Goal: Task Accomplishment & Management: Manage account settings

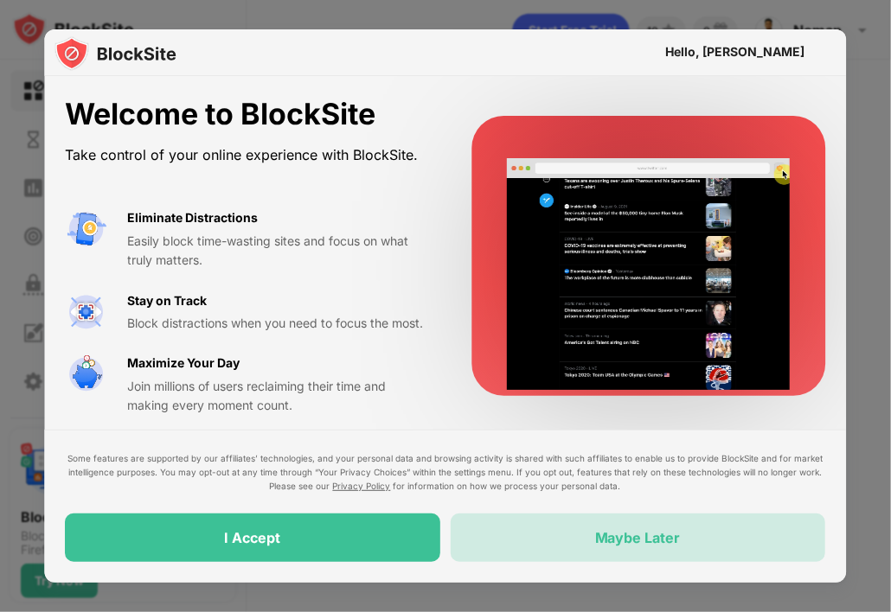
click at [521, 529] on div "Maybe Later" at bounding box center [638, 538] width 375 height 48
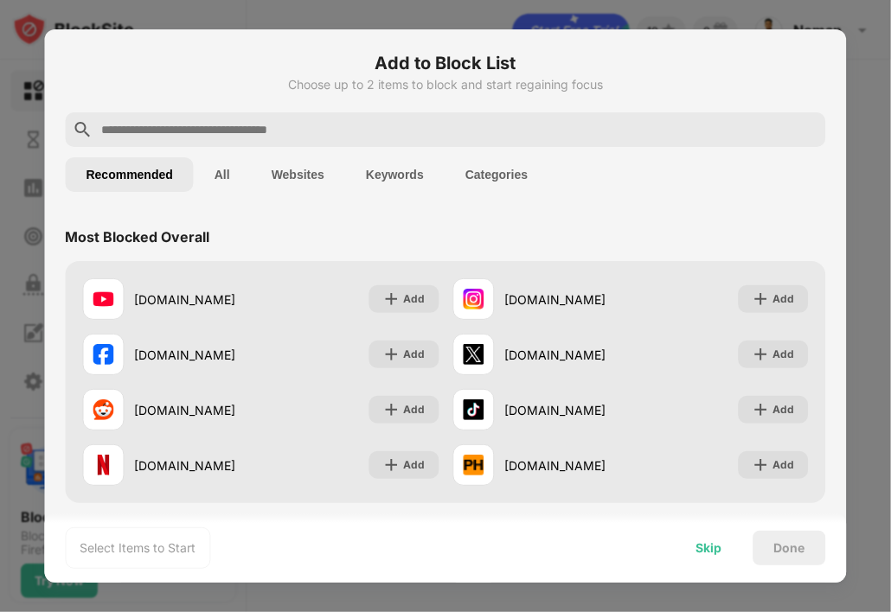
click at [714, 553] on div "Skip" at bounding box center [709, 548] width 26 height 14
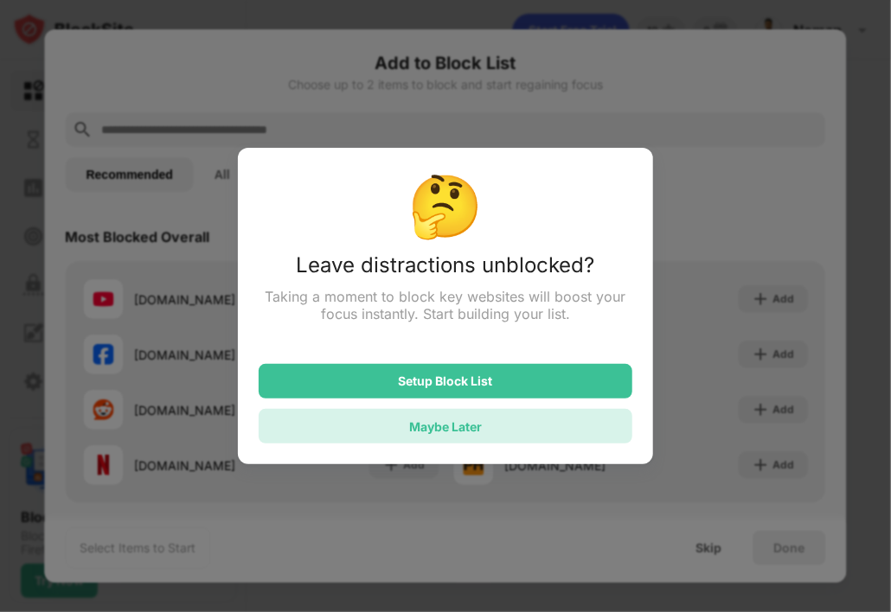
click at [484, 430] on div "Maybe Later" at bounding box center [446, 426] width 374 height 35
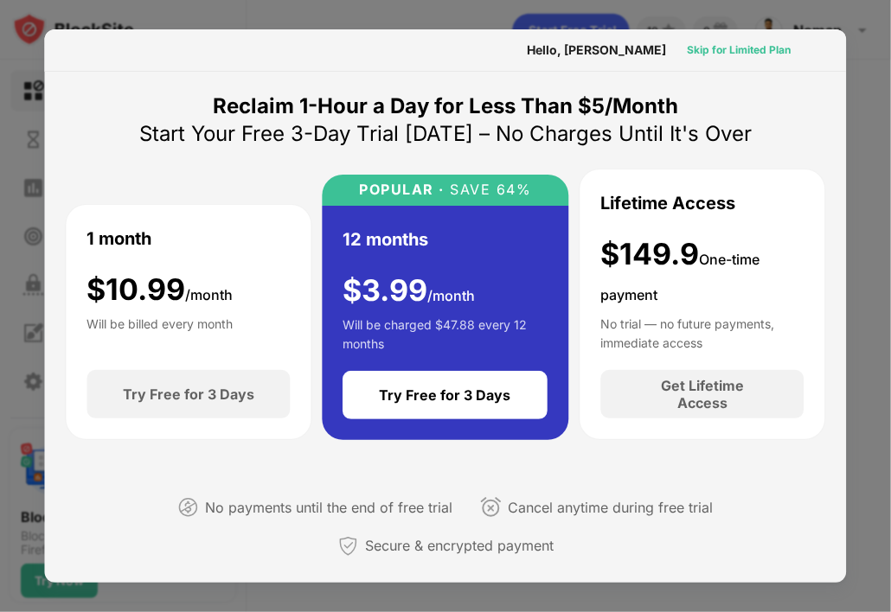
click at [719, 48] on div "Skip for Limited Plan" at bounding box center [739, 50] width 104 height 17
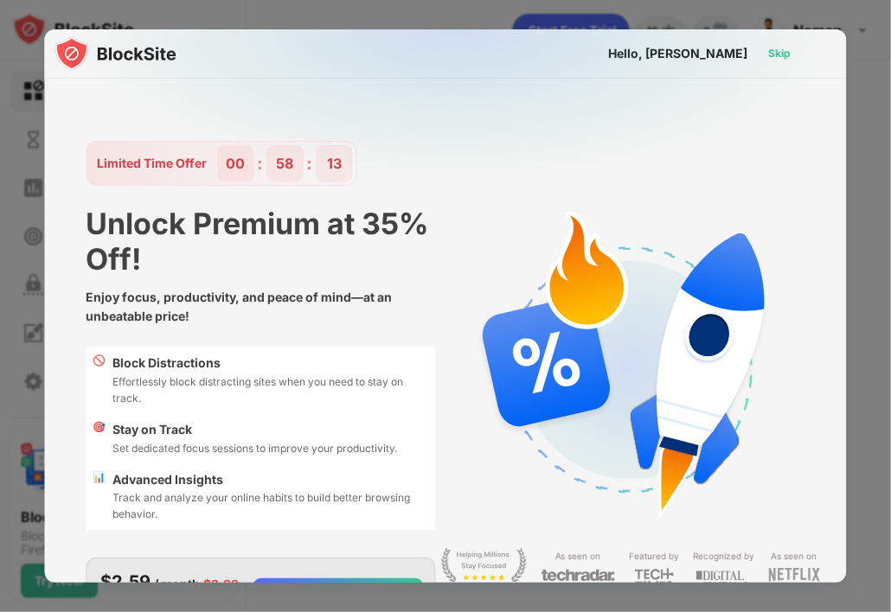
click at [775, 52] on div "Skip" at bounding box center [780, 53] width 22 height 17
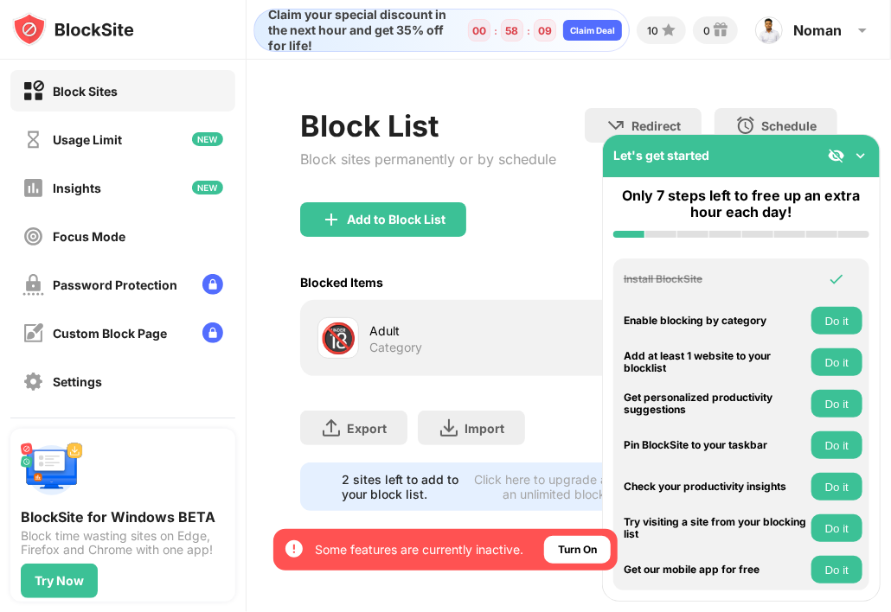
click at [861, 153] on img at bounding box center [860, 155] width 17 height 17
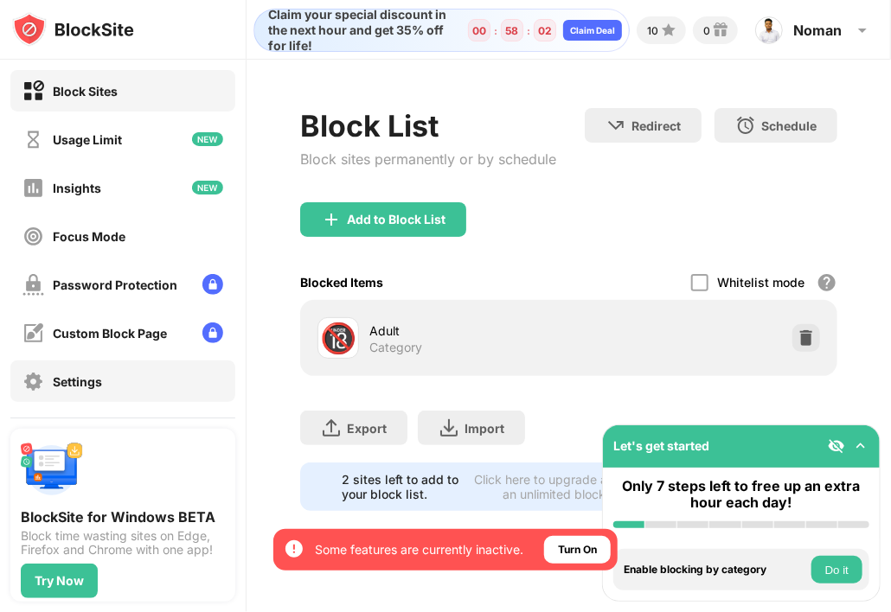
click at [72, 385] on div "Settings" at bounding box center [77, 381] width 49 height 15
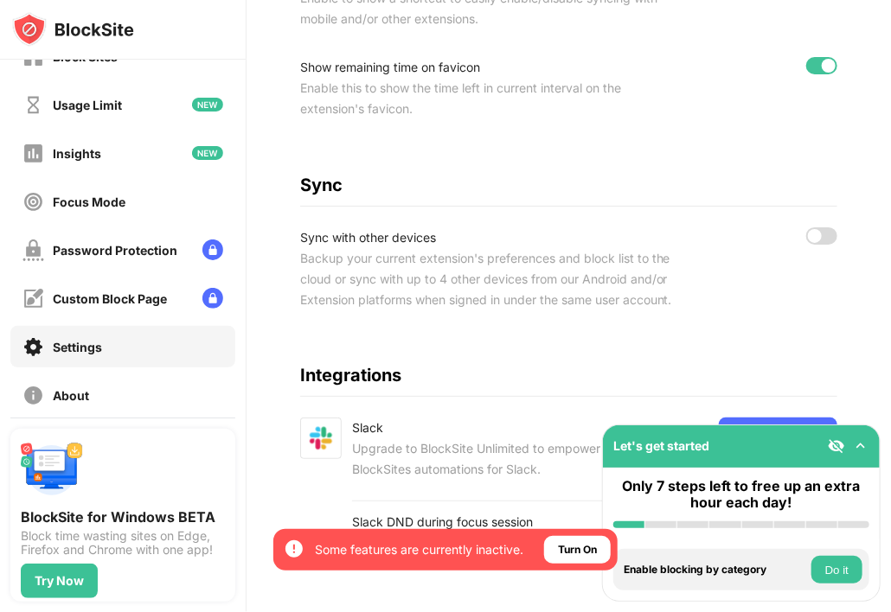
scroll to position [930, 0]
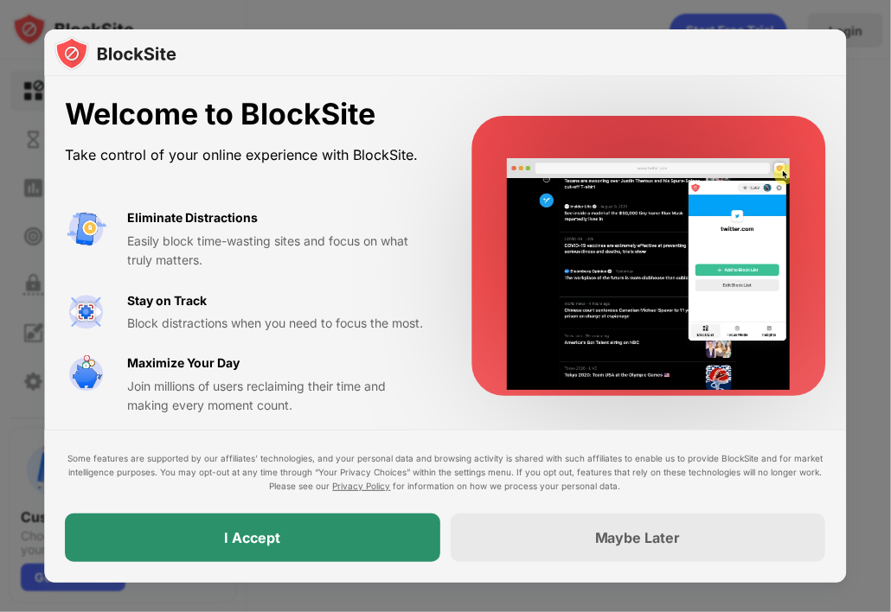
click at [157, 554] on div "I Accept" at bounding box center [253, 538] width 375 height 48
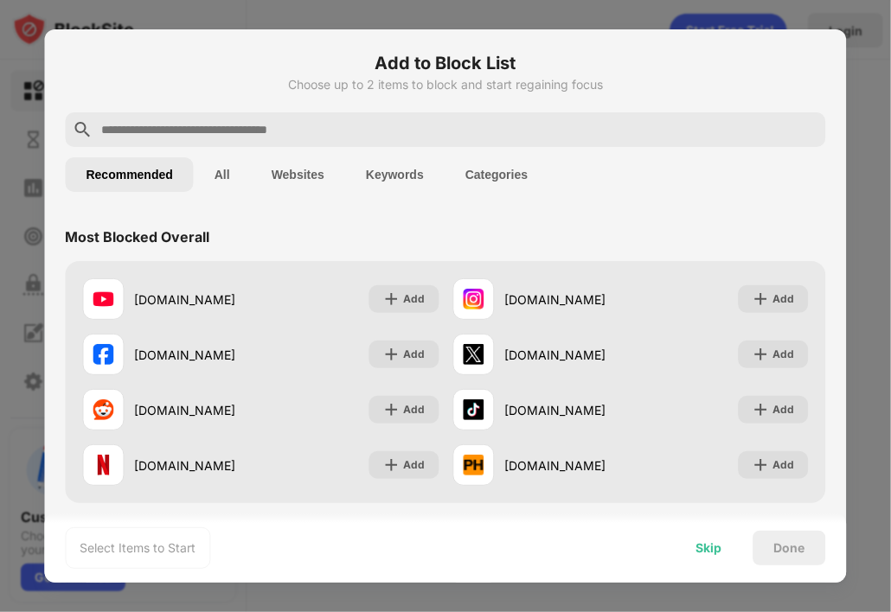
click at [700, 544] on div "Skip" at bounding box center [709, 548] width 26 height 14
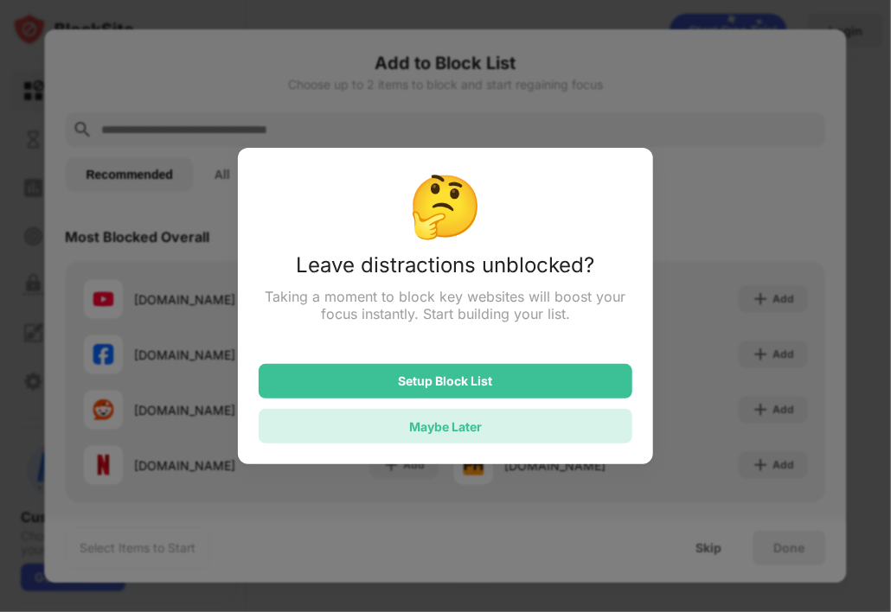
click at [391, 434] on div "Maybe Later" at bounding box center [446, 426] width 374 height 35
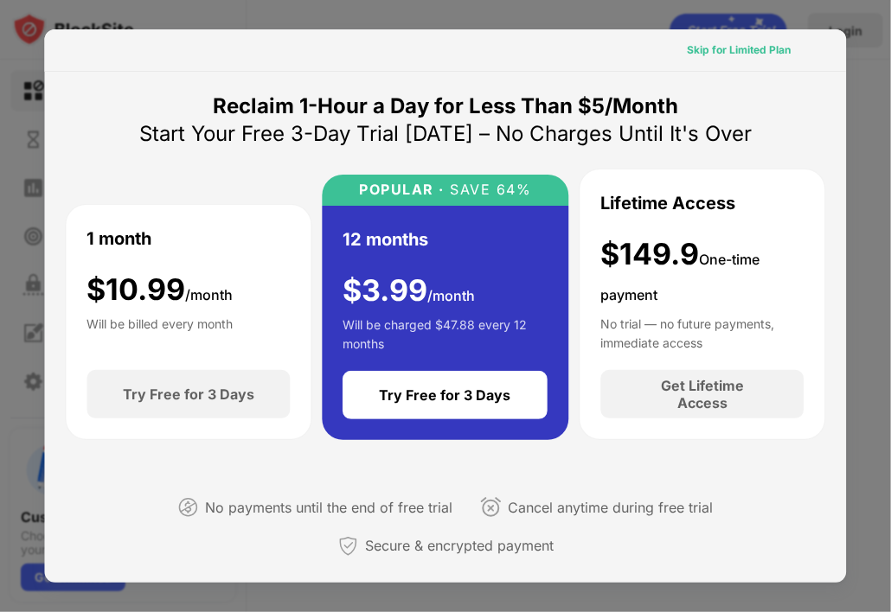
click at [768, 48] on div "Skip for Limited Plan" at bounding box center [739, 50] width 104 height 17
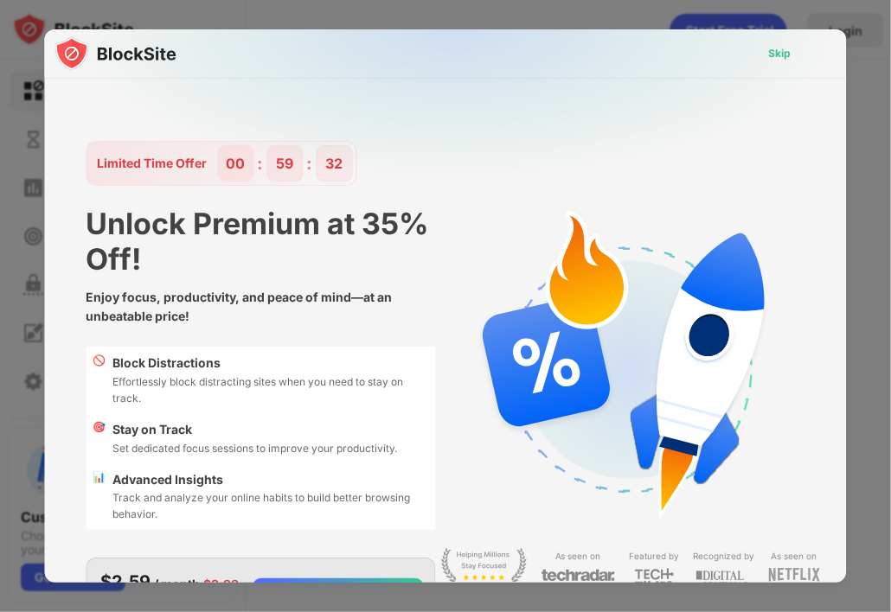
click at [769, 55] on div "Skip" at bounding box center [780, 53] width 22 height 17
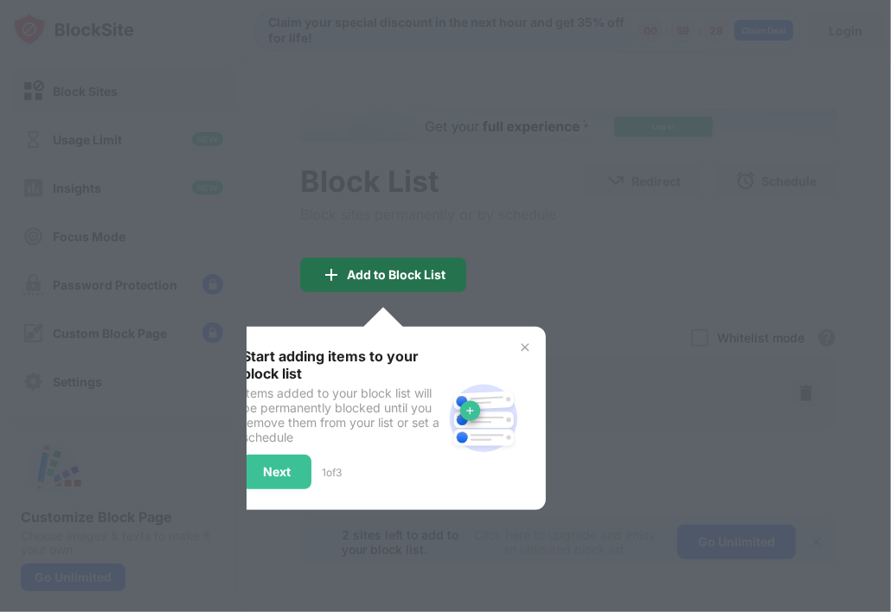
click at [391, 272] on div "Add to Block List" at bounding box center [396, 275] width 99 height 14
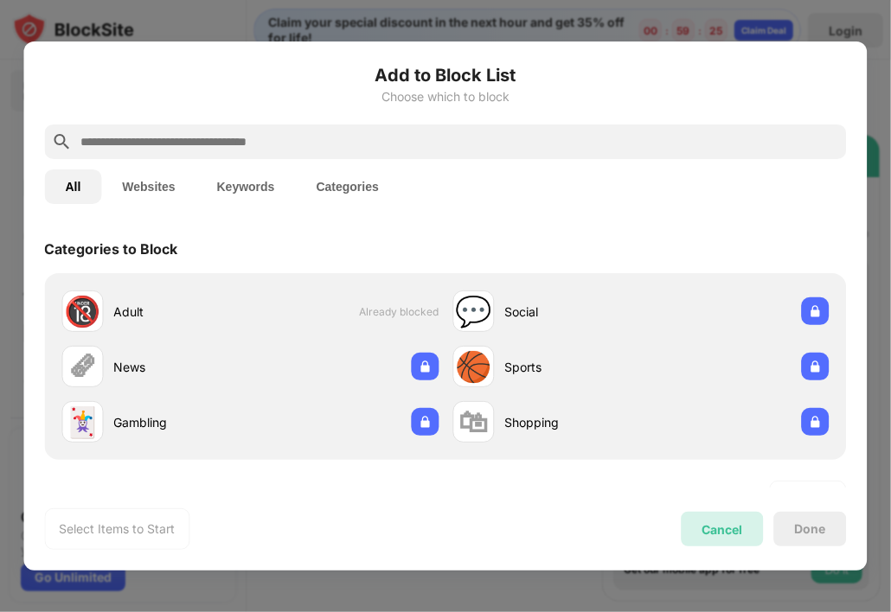
click at [702, 529] on div "Cancel" at bounding box center [722, 529] width 41 height 15
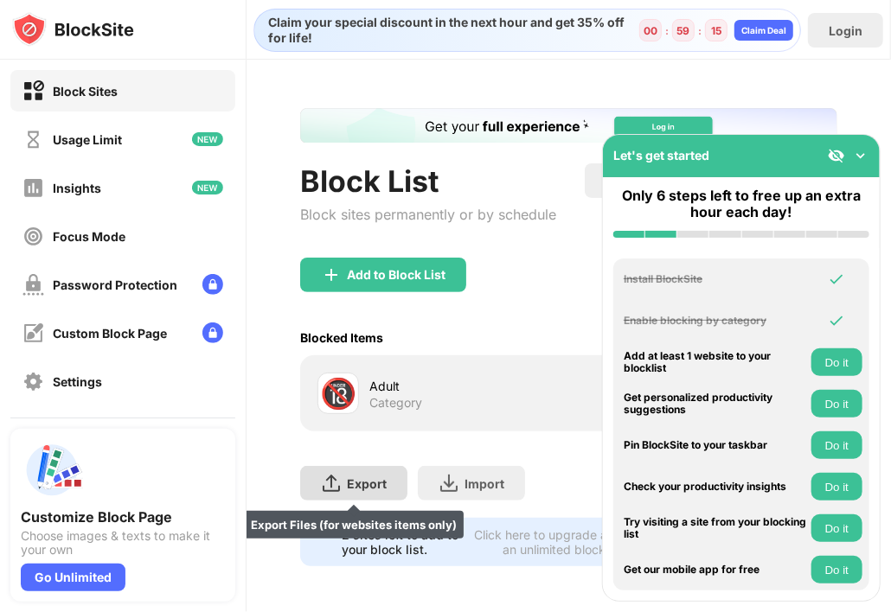
scroll to position [0, 13]
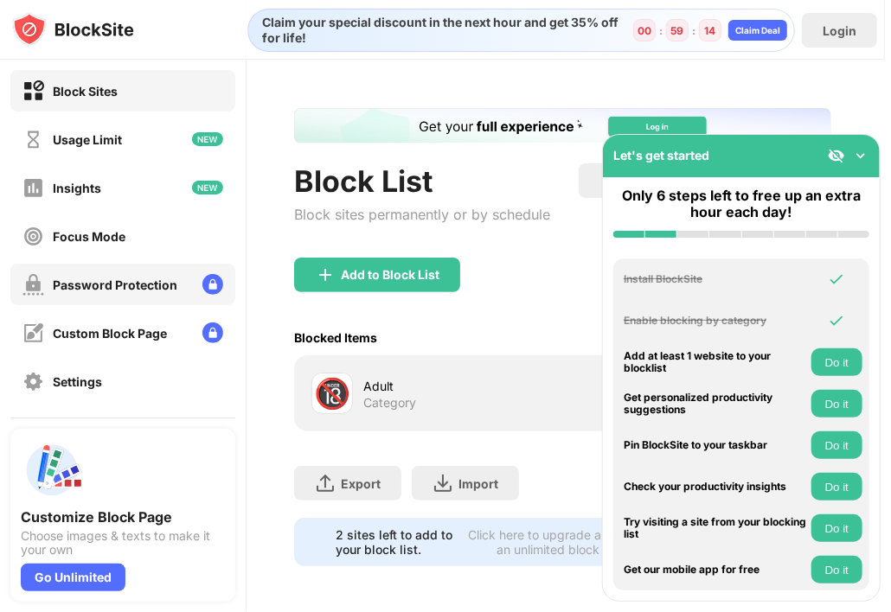
click at [150, 278] on div "Password Protection" at bounding box center [115, 285] width 125 height 15
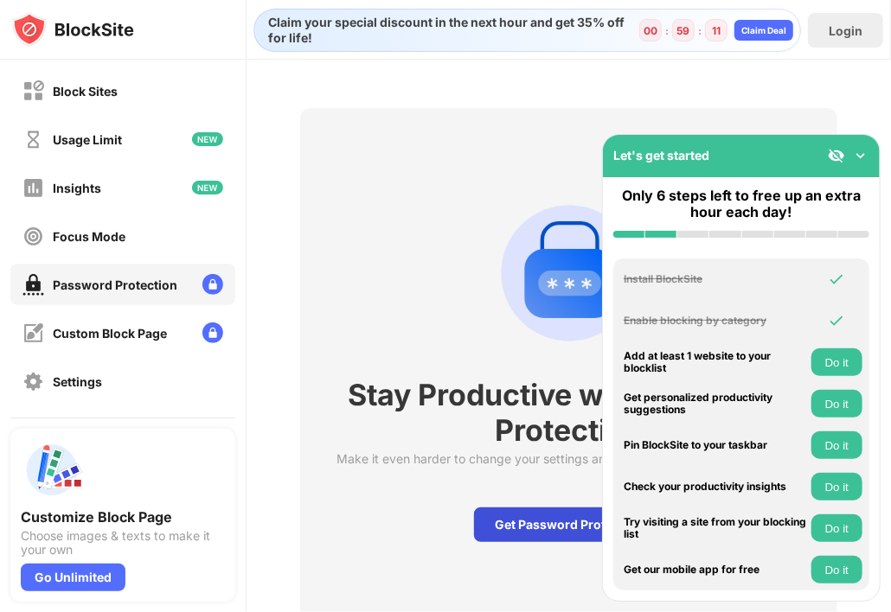
click at [564, 535] on div "Get Password Protection" at bounding box center [568, 525] width 189 height 35
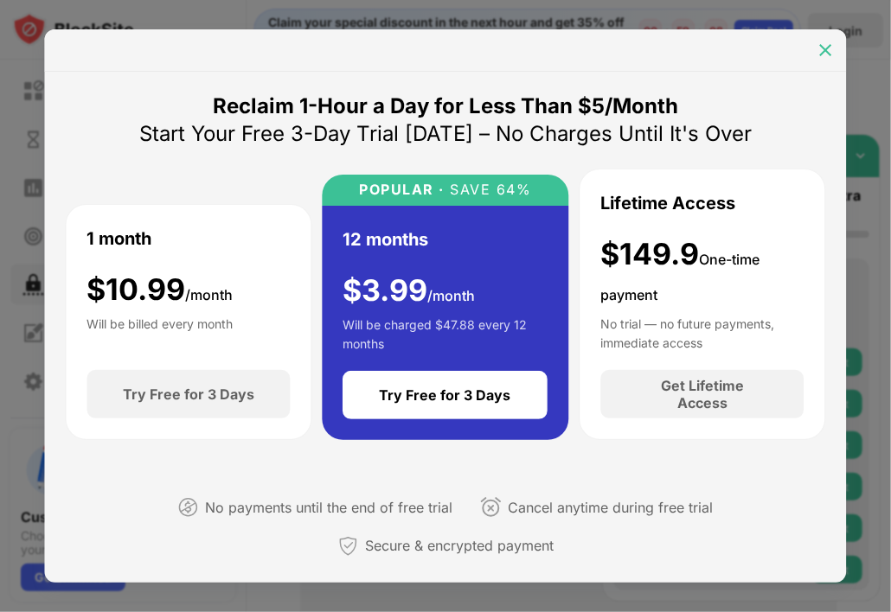
click at [832, 43] on img at bounding box center [825, 50] width 17 height 17
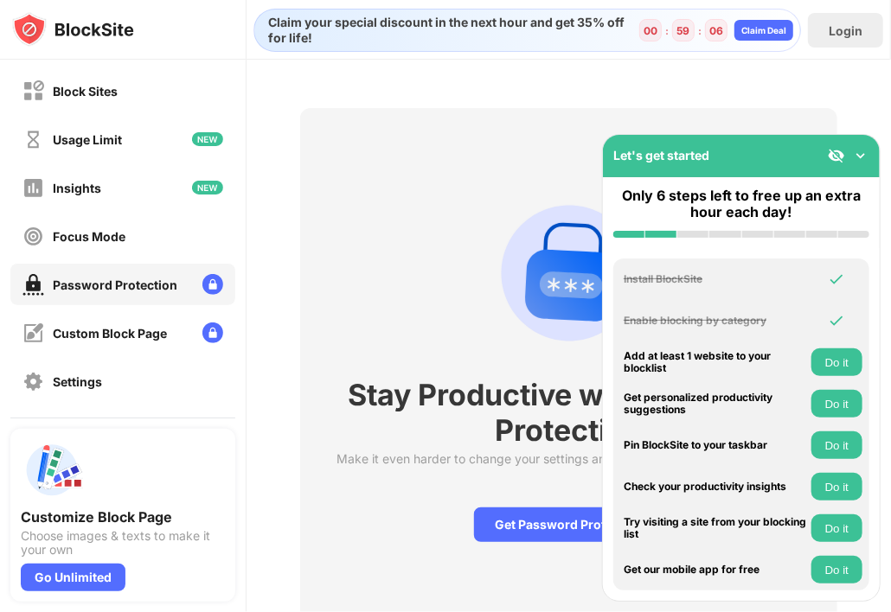
click at [865, 153] on img at bounding box center [860, 155] width 17 height 17
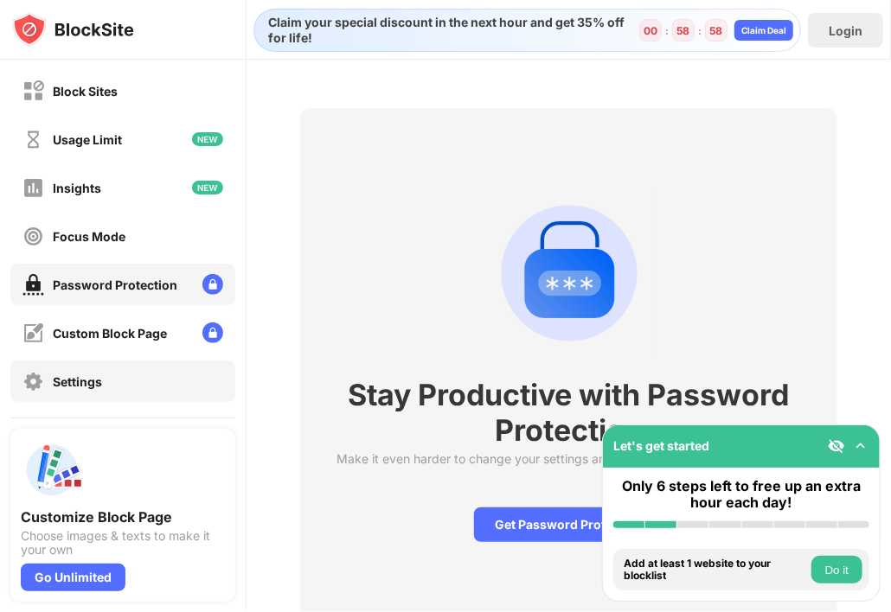
click at [93, 371] on div "Settings" at bounding box center [62, 382] width 80 height 22
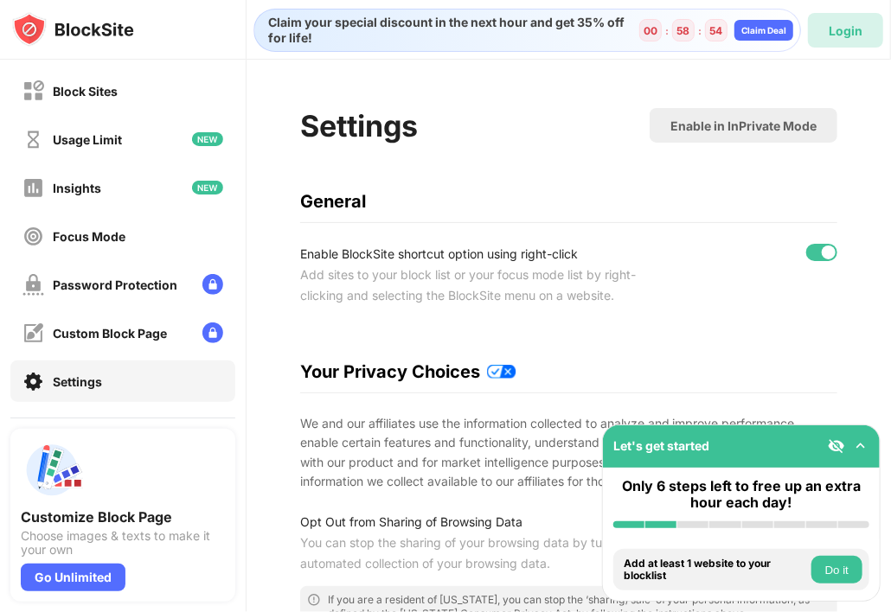
click at [834, 23] on div "Login" at bounding box center [845, 30] width 34 height 15
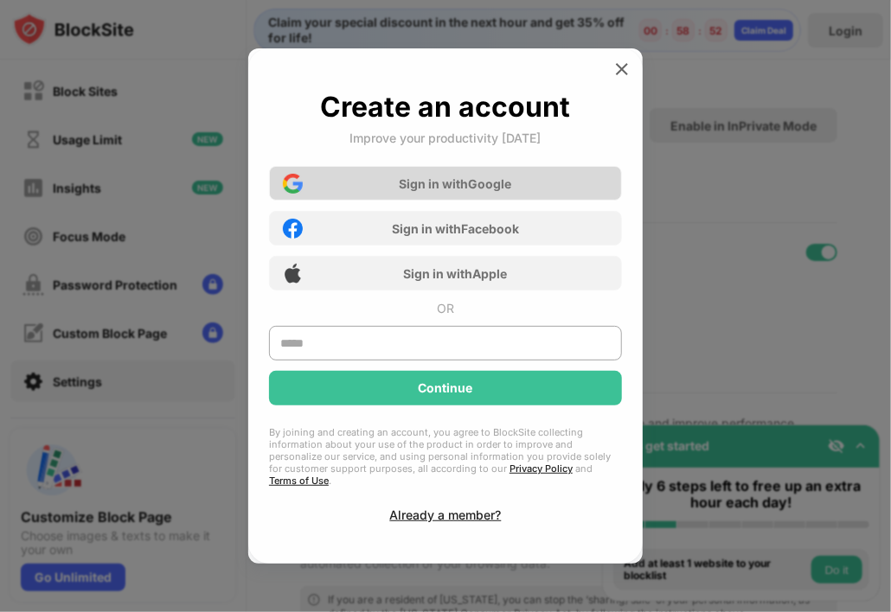
click at [419, 188] on div "Sign in with Google" at bounding box center [456, 183] width 112 height 15
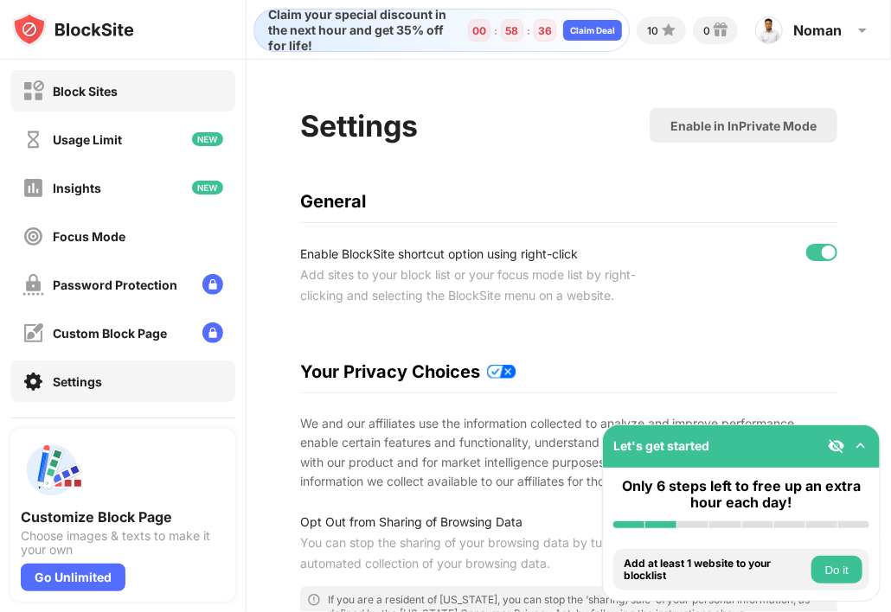
click at [67, 91] on div "Block Sites" at bounding box center [85, 91] width 65 height 15
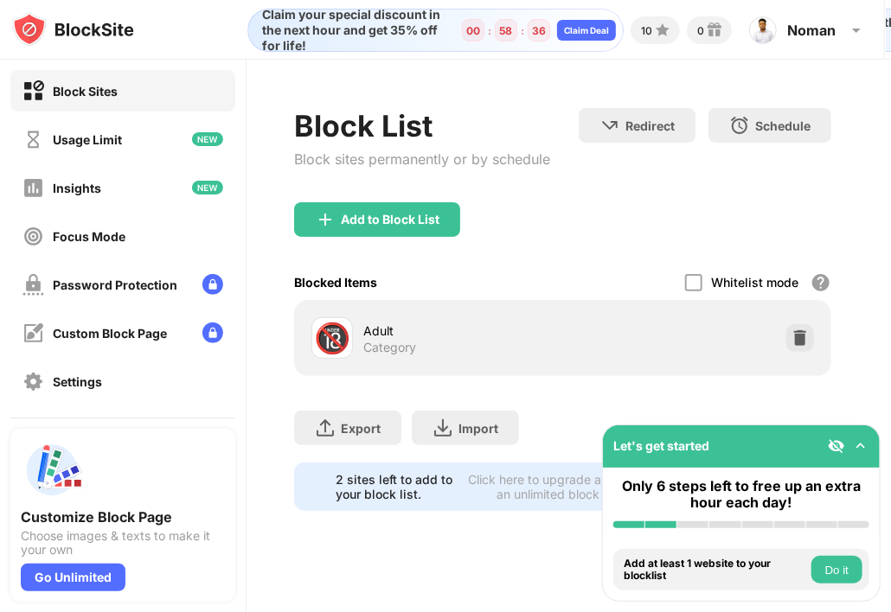
scroll to position [0, 6]
